Goal: Information Seeking & Learning: Learn about a topic

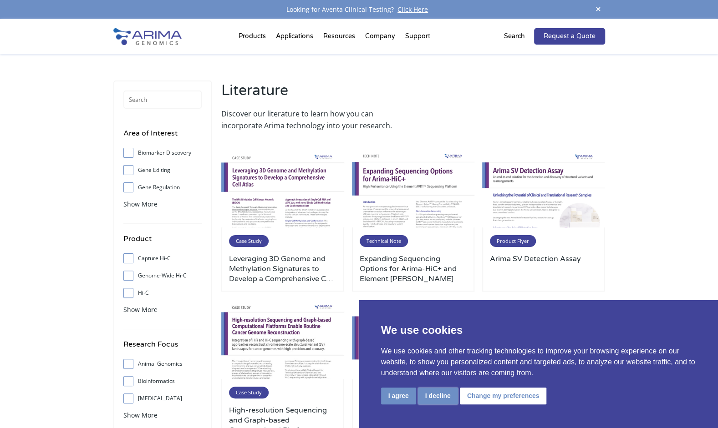
click at [429, 396] on button "I decline" at bounding box center [438, 396] width 40 height 17
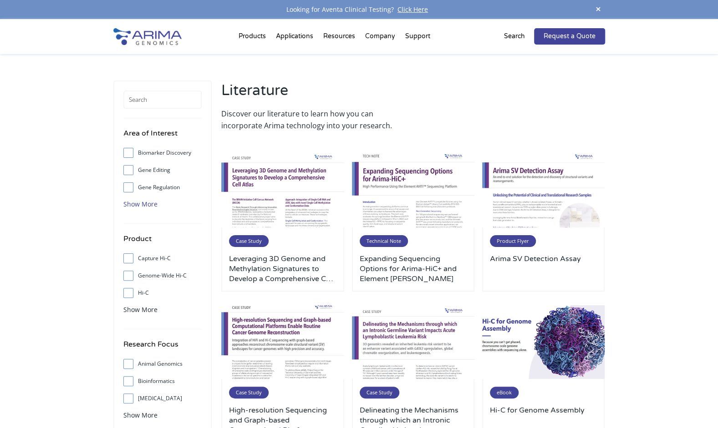
click at [140, 207] on span "Show More" at bounding box center [140, 204] width 34 height 9
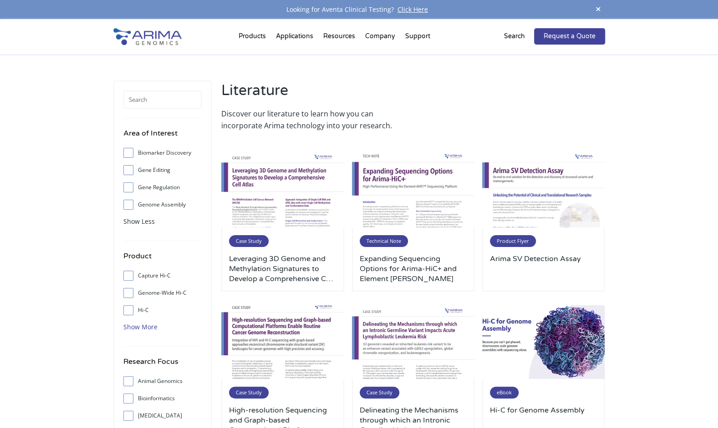
click at [127, 327] on span "Show More" at bounding box center [140, 327] width 34 height 9
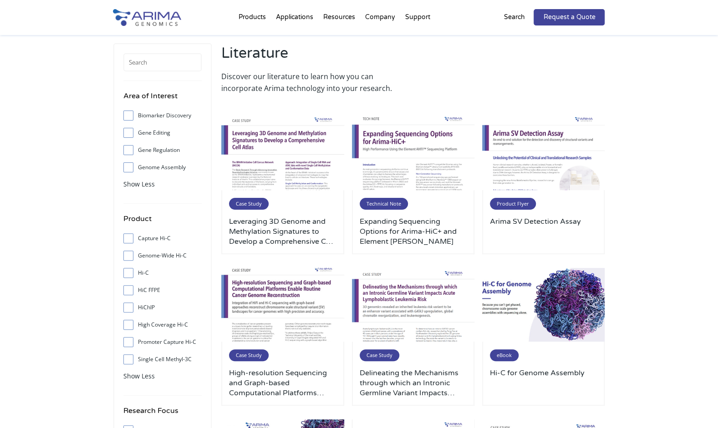
scroll to position [38, 0]
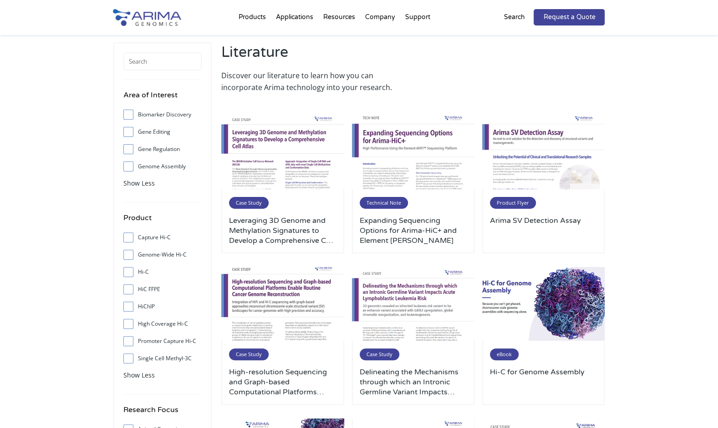
click at [127, 269] on input "Hi-C" at bounding box center [128, 272] width 6 height 6
checkbox input "true"
click at [129, 255] on input "Genome-Wide Hi-C" at bounding box center [128, 255] width 6 height 6
checkbox input "true"
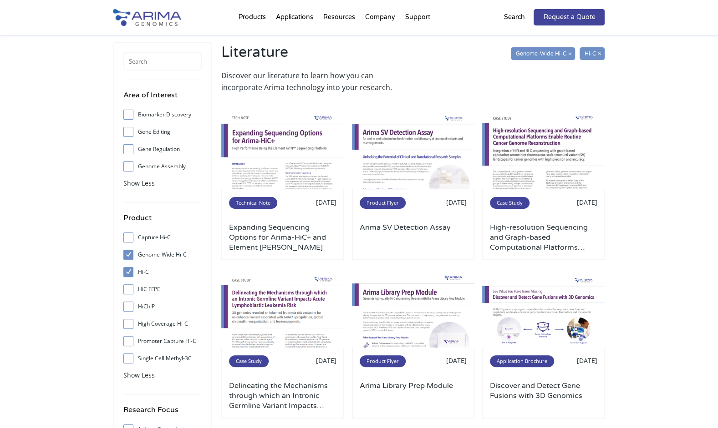
click at [130, 241] on span at bounding box center [130, 238] width 15 height 10
click at [130, 240] on input "Capture Hi-C" at bounding box center [128, 237] width 6 height 6
checkbox input "true"
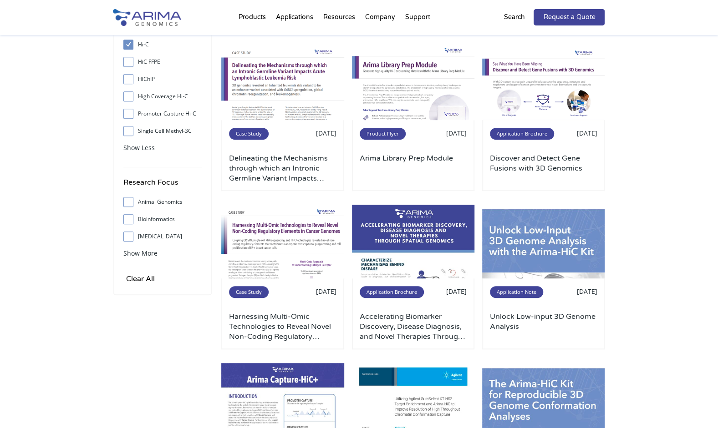
scroll to position [267, 0]
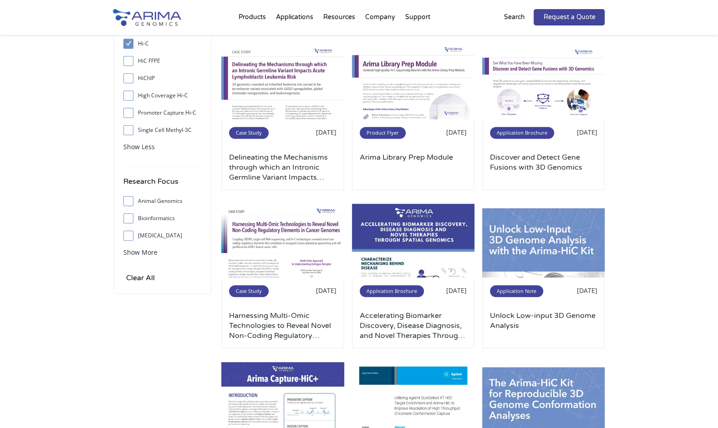
click at [143, 257] on div "Show More" at bounding box center [162, 252] width 78 height 12
click at [144, 254] on span "Show More" at bounding box center [140, 252] width 34 height 9
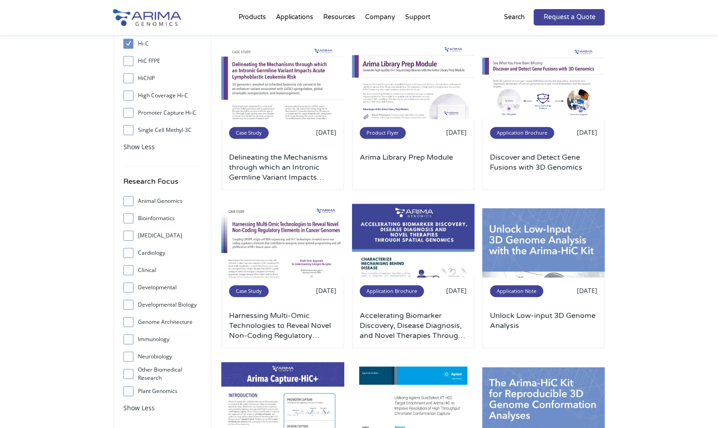
click at [130, 339] on input "Immunology" at bounding box center [128, 339] width 6 height 6
checkbox input "true"
click at [127, 357] on input "Neurobiology" at bounding box center [128, 357] width 6 height 6
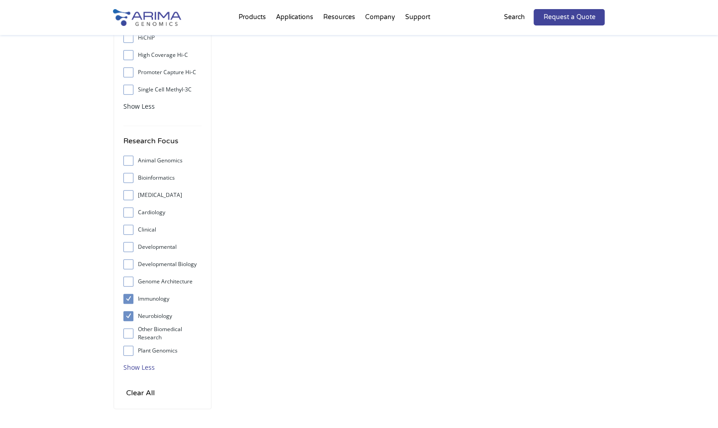
scroll to position [322, 0]
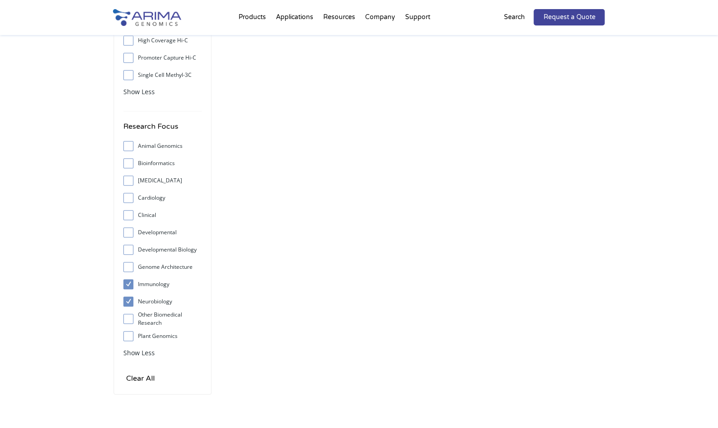
click at [131, 304] on span at bounding box center [130, 302] width 15 height 10
click at [131, 304] on input "Neurobiology" at bounding box center [128, 302] width 6 height 6
checkbox input "false"
click at [127, 284] on input "Immunology" at bounding box center [128, 284] width 6 height 6
checkbox input "false"
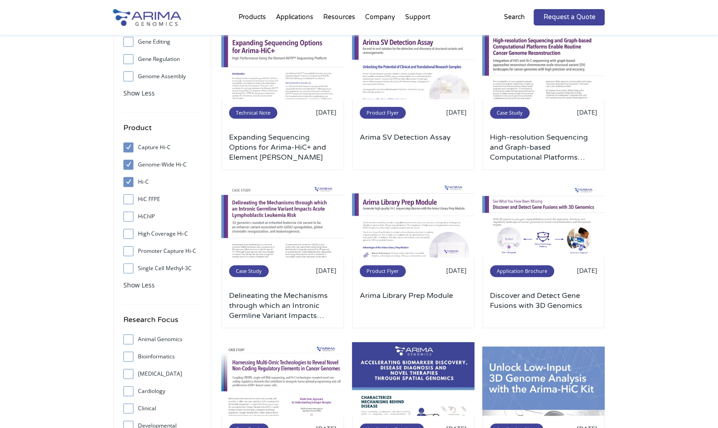
scroll to position [0, 0]
